Goal: Task Accomplishment & Management: Complete application form

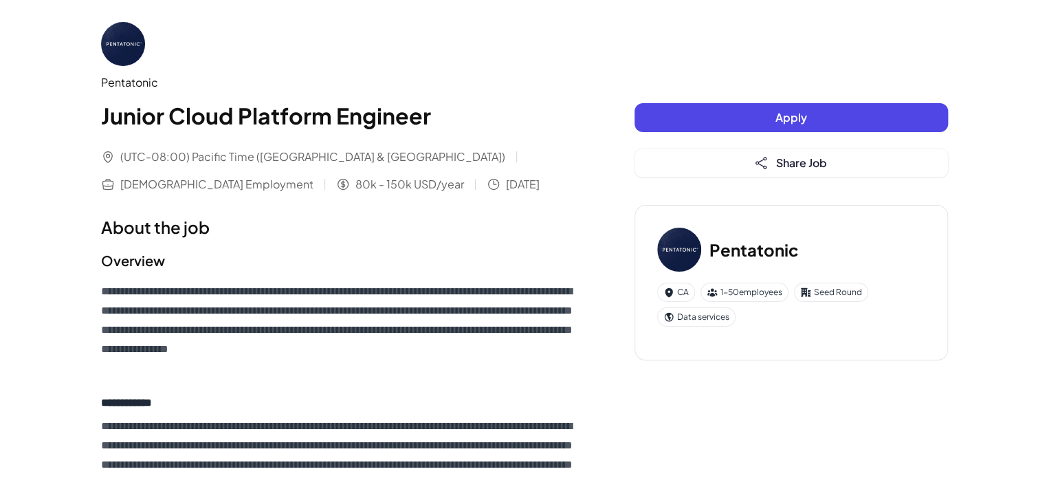
click at [740, 129] on button "Apply" at bounding box center [792, 117] width 314 height 29
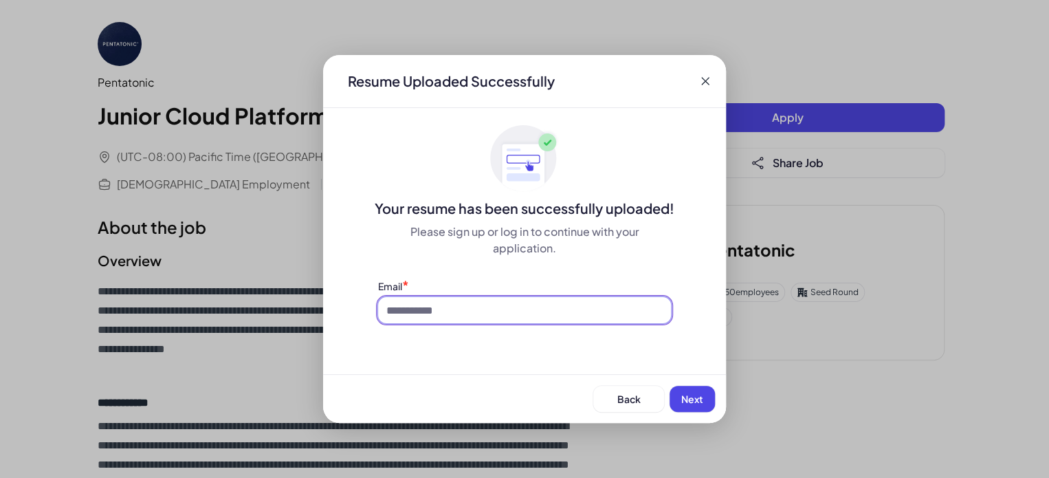
click at [503, 314] on input at bounding box center [524, 310] width 293 height 26
type input "**********"
click at [690, 389] on button "Next" at bounding box center [692, 399] width 45 height 26
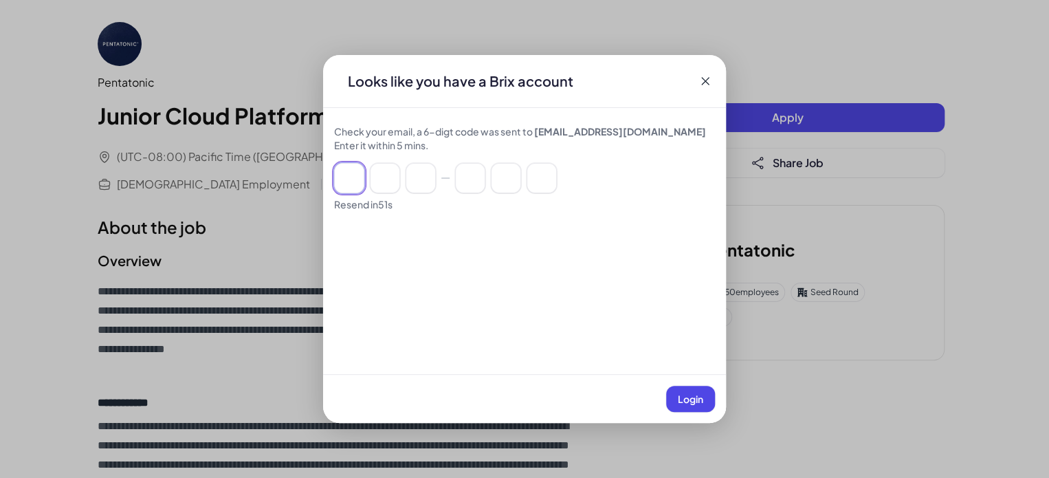
click at [341, 173] on input at bounding box center [349, 178] width 30 height 30
type input "*"
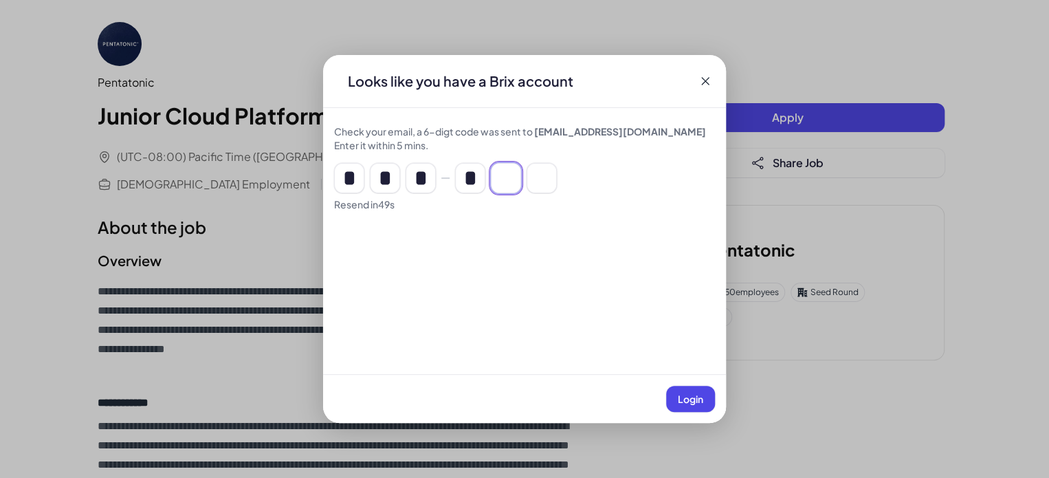
type input "*"
click at [679, 393] on span "Login" at bounding box center [690, 399] width 25 height 12
click at [426, 175] on input "*" at bounding box center [421, 178] width 30 height 30
type input "*"
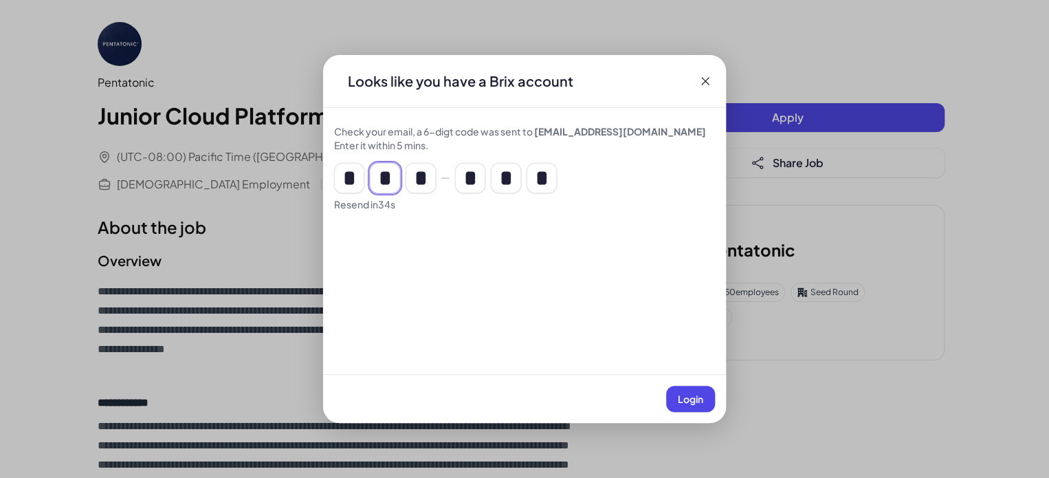
type input "*"
click at [688, 400] on span "Login" at bounding box center [690, 399] width 25 height 12
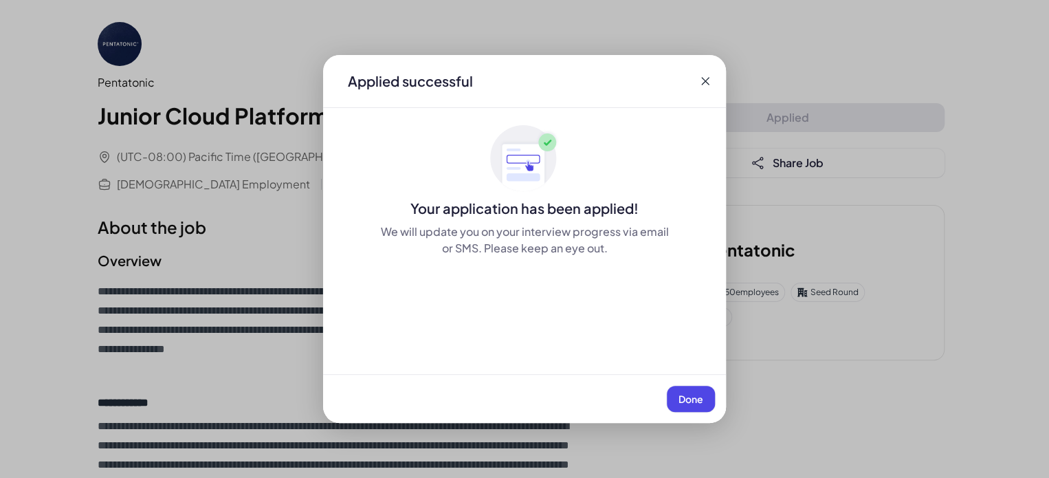
click at [688, 400] on span "Done" at bounding box center [691, 399] width 25 height 12
